Goal: Task Accomplishment & Management: Manage account settings

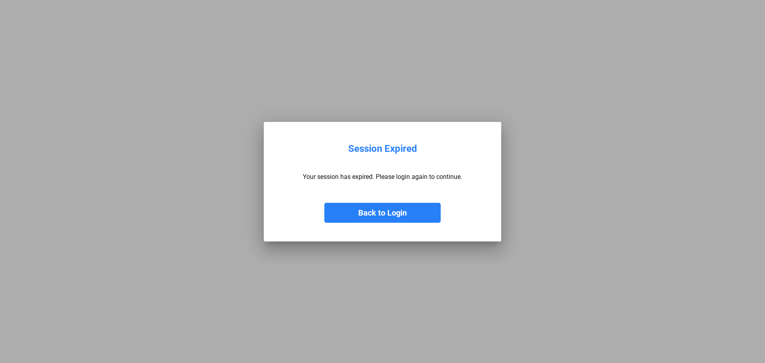
click at [409, 220] on button "Back to Login" at bounding box center [382, 213] width 116 height 20
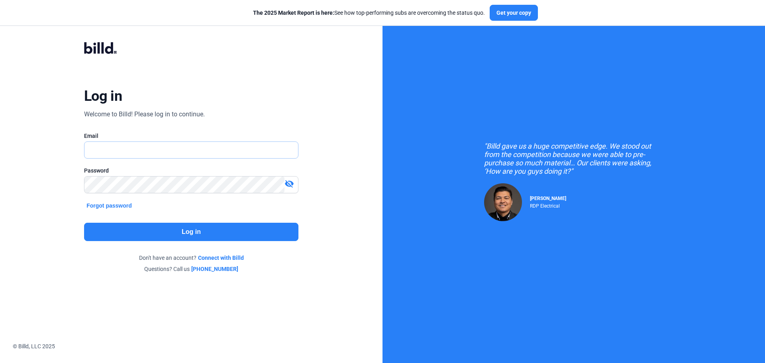
type input "[EMAIL_ADDRESS][DOMAIN_NAME]"
click at [160, 230] on button "Log in" at bounding box center [191, 232] width 214 height 18
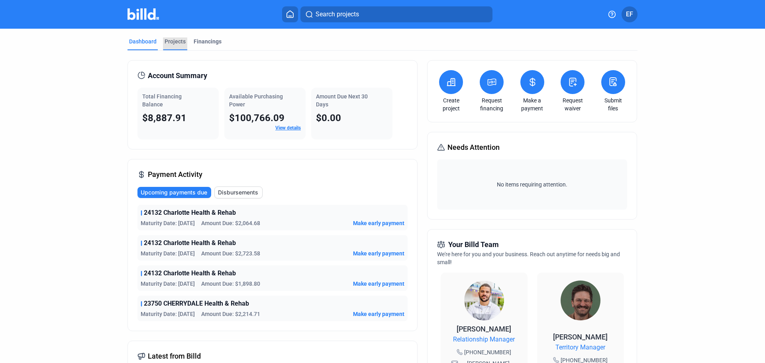
click at [171, 41] on div "Projects" at bounding box center [175, 41] width 21 height 8
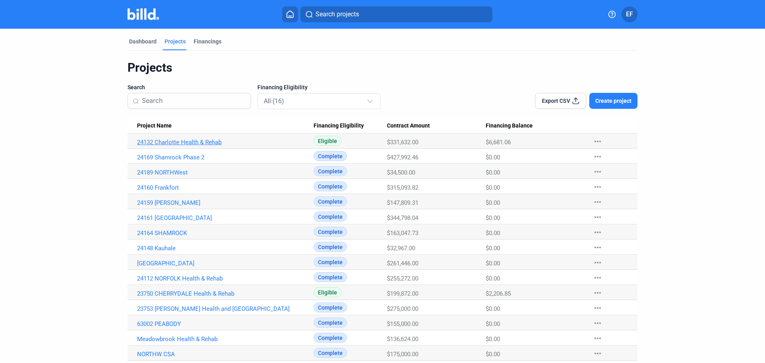
click at [182, 141] on link "24132 Charlotte Health & Rehab" at bounding box center [225, 142] width 177 height 7
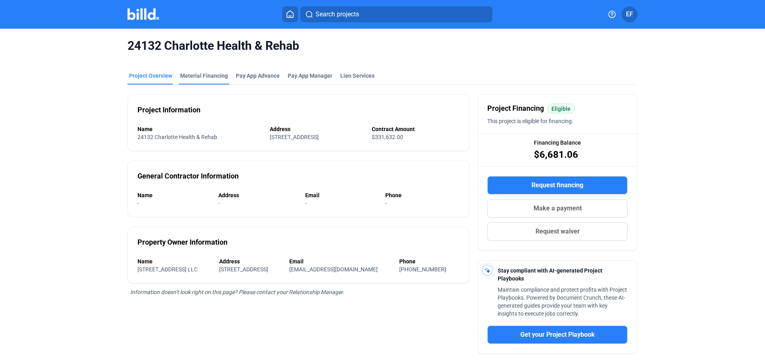
click at [217, 78] on div "Material Financing" at bounding box center [204, 76] width 48 height 8
